Goal: Navigation & Orientation: Find specific page/section

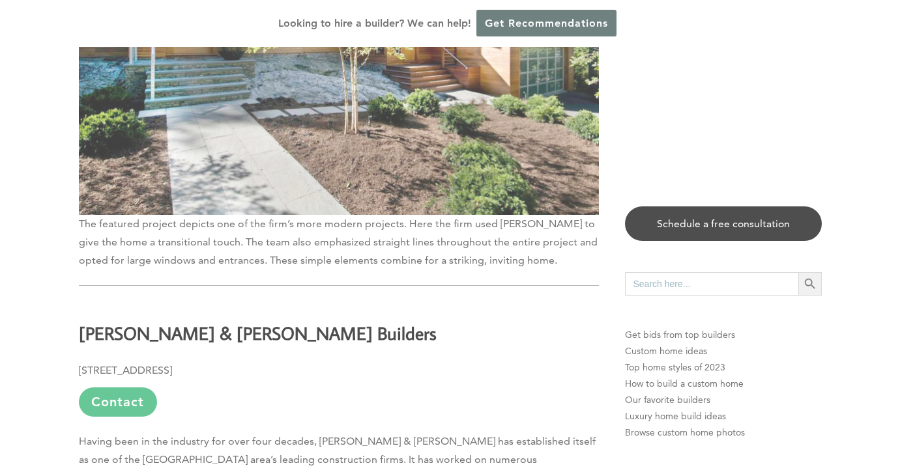
scroll to position [5146, 0]
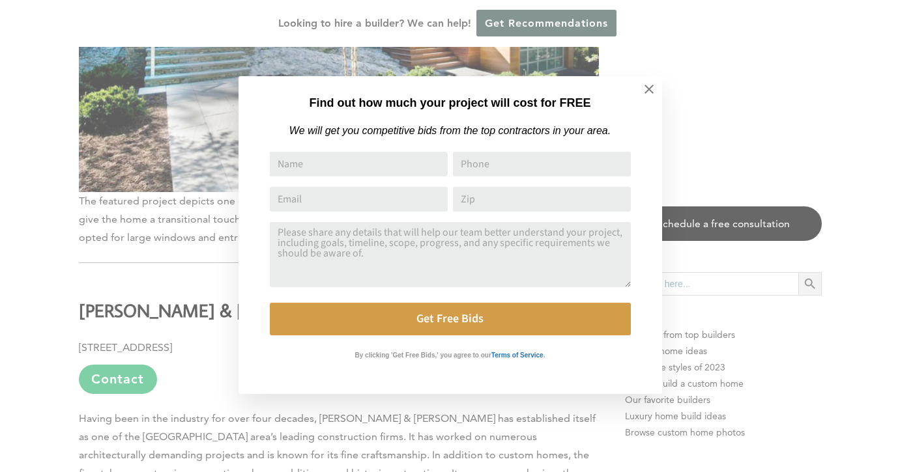
click at [197, 296] on div "Find out how much your project will cost for FREE We will get you competitive b…" at bounding box center [450, 236] width 900 height 472
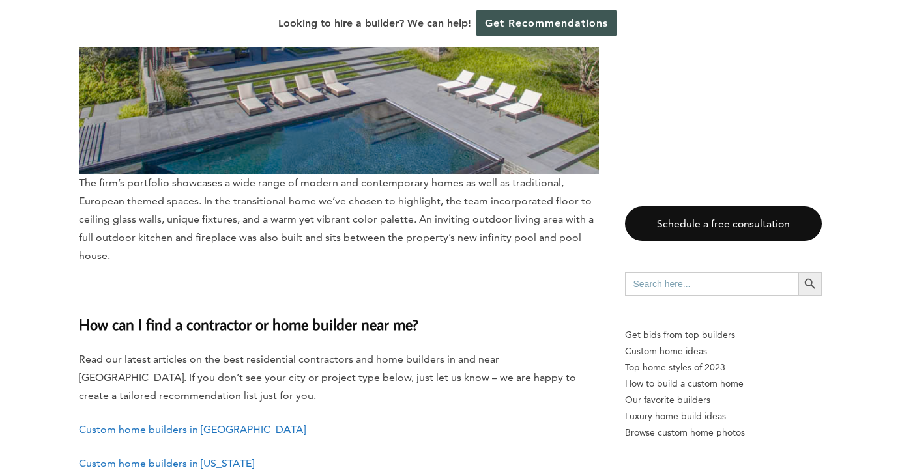
scroll to position [7845, 0]
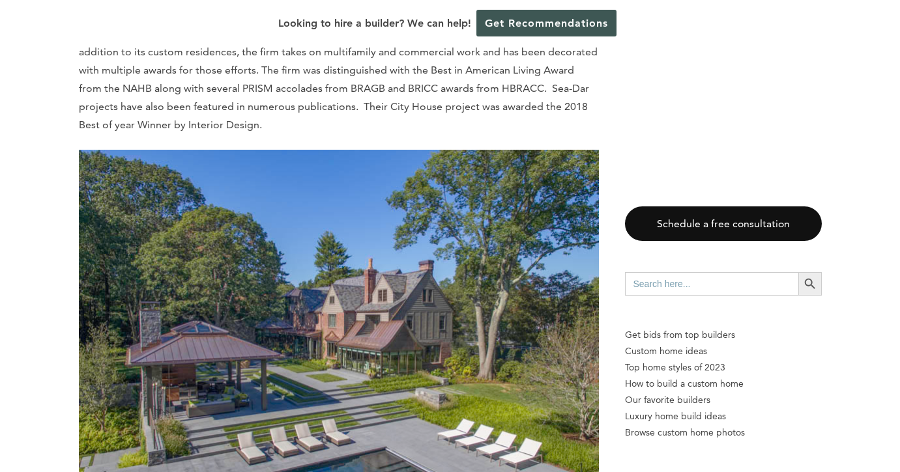
click at [201, 294] on img at bounding box center [339, 336] width 520 height 373
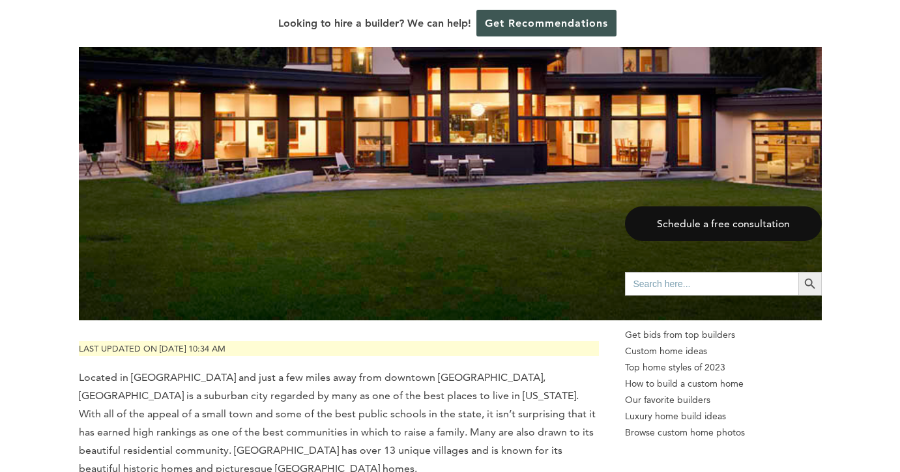
scroll to position [0, 0]
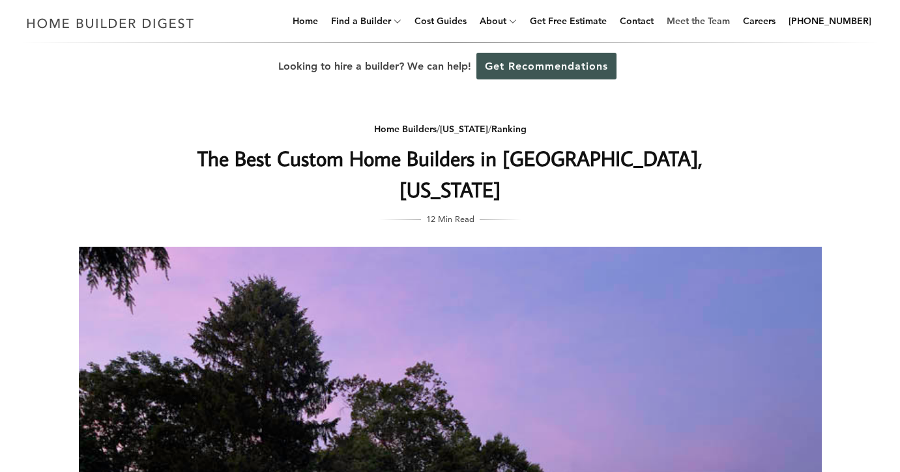
click at [710, 20] on link "Meet the Team" at bounding box center [698, 21] width 74 height 42
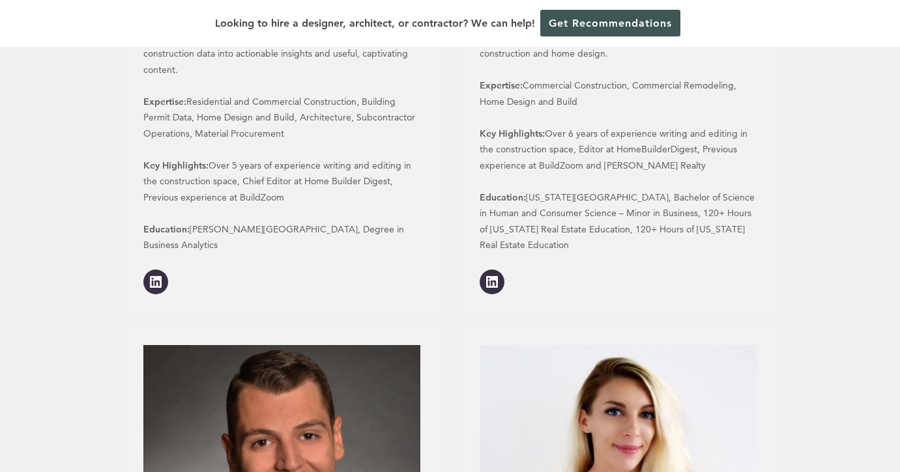
scroll to position [950, 0]
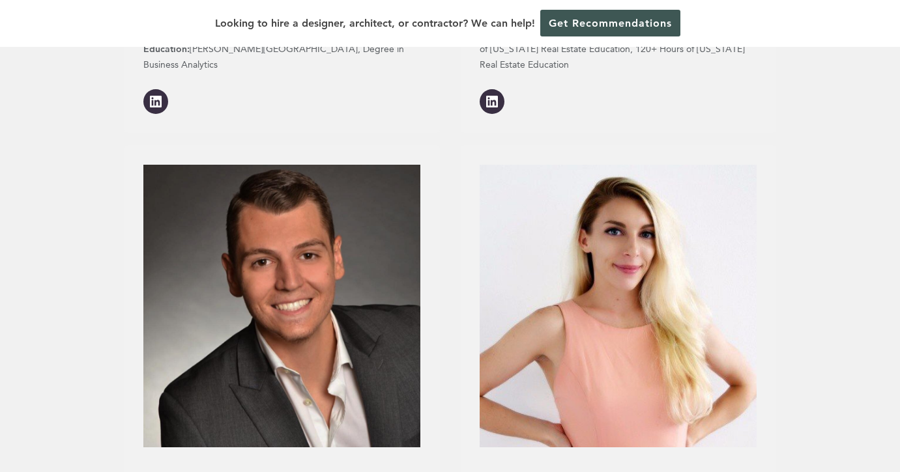
click at [266, 313] on img at bounding box center [281, 306] width 277 height 283
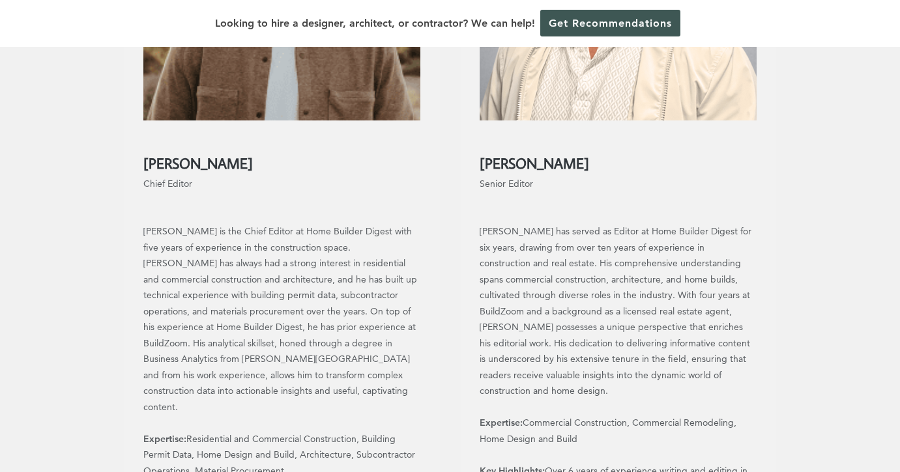
scroll to position [0, 0]
